Goal: Transaction & Acquisition: Obtain resource

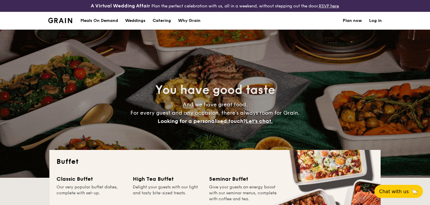
select select
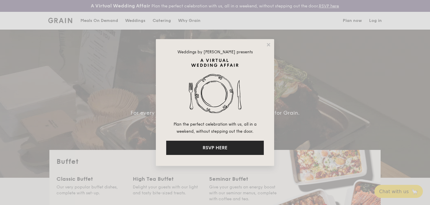
click at [214, 147] on button "RSVP HERE" at bounding box center [215, 147] width 98 height 14
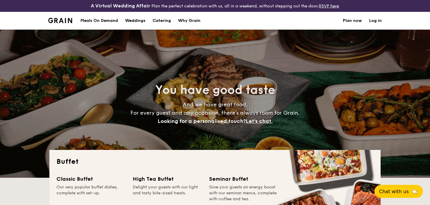
click at [103, 21] on div "Meals On Demand" at bounding box center [99, 21] width 38 height 18
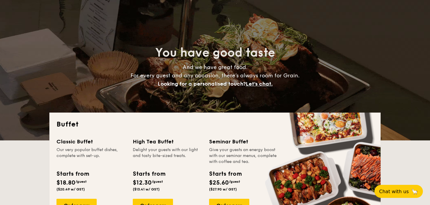
scroll to position [83, 0]
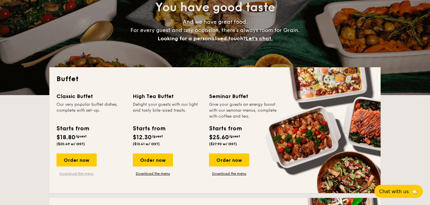
click at [76, 173] on link "Download the menu" at bounding box center [76, 173] width 40 height 5
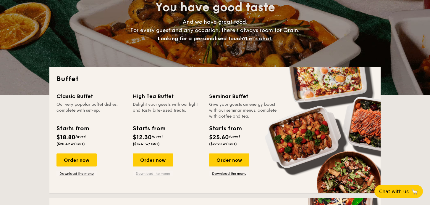
click at [152, 173] on link "Download the menu" at bounding box center [153, 173] width 40 height 5
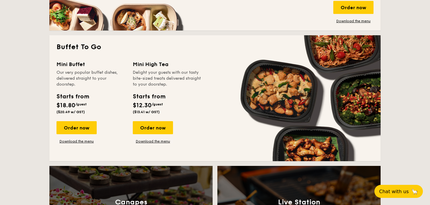
scroll to position [377, 0]
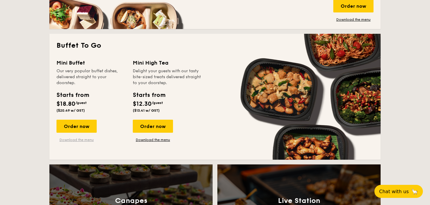
click at [70, 140] on link "Download the menu" at bounding box center [76, 139] width 40 height 5
click at [149, 140] on link "Download the menu" at bounding box center [153, 139] width 40 height 5
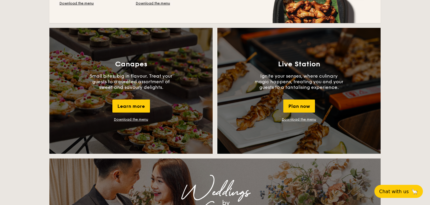
scroll to position [513, 0]
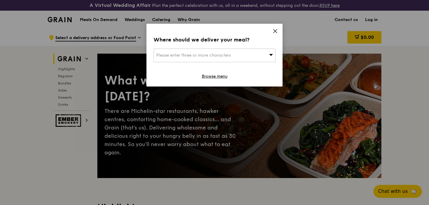
click at [275, 29] on icon at bounding box center [274, 30] width 5 height 5
